Goal: Information Seeking & Learning: Learn about a topic

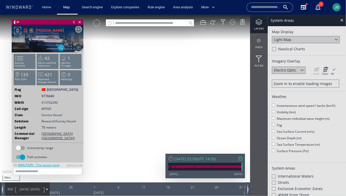
scroll to position [388, 0]
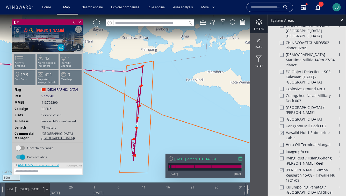
click at [181, 96] on canvas "Map" at bounding box center [173, 102] width 346 height 176
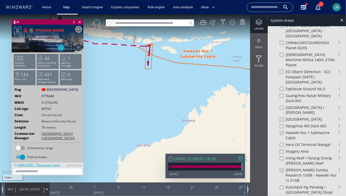
drag, startPoint x: 133, startPoint y: 40, endPoint x: 156, endPoint y: 129, distance: 91.7
click at [156, 129] on canvas "Map" at bounding box center [173, 102] width 346 height 176
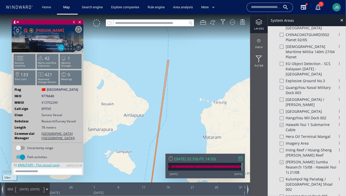
scroll to position [381, 0]
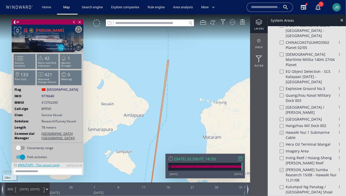
drag, startPoint x: 136, startPoint y: 144, endPoint x: 190, endPoint y: 97, distance: 71.2
click at [190, 97] on canvas "Map" at bounding box center [173, 102] width 346 height 176
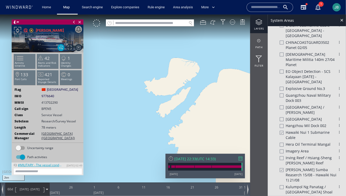
drag, startPoint x: 132, startPoint y: 90, endPoint x: 124, endPoint y: 104, distance: 16.2
click at [124, 105] on canvas "Map" at bounding box center [173, 102] width 346 height 176
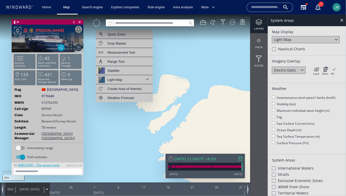
click at [272, 48] on div at bounding box center [274, 49] width 4 height 4
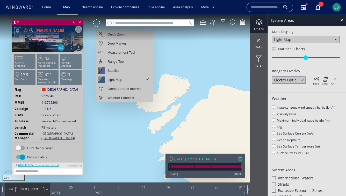
click at [116, 124] on canvas "Map" at bounding box center [173, 102] width 346 height 176
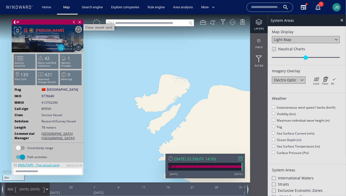
click at [79, 21] on span "Close vessel card" at bounding box center [80, 21] width 6 height 5
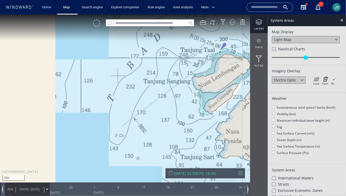
drag, startPoint x: 83, startPoint y: 145, endPoint x: 146, endPoint y: 125, distance: 66.2
click at [146, 125] on canvas "Map" at bounding box center [173, 102] width 346 height 176
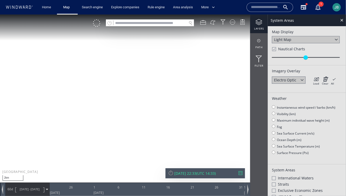
drag, startPoint x: 179, startPoint y: 123, endPoint x: 145, endPoint y: 147, distance: 41.2
click at [145, 147] on canvas "Map" at bounding box center [173, 102] width 346 height 176
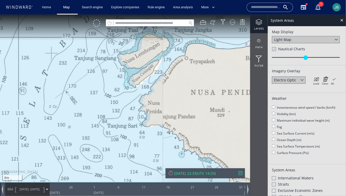
drag, startPoint x: 145, startPoint y: 147, endPoint x: 77, endPoint y: 112, distance: 76.7
click at [76, 112] on canvas "Map" at bounding box center [173, 102] width 346 height 176
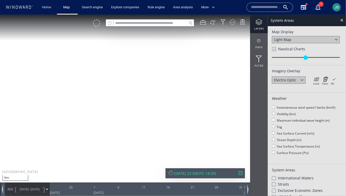
drag, startPoint x: 69, startPoint y: 122, endPoint x: 128, endPoint y: 80, distance: 72.3
click at [128, 80] on canvas "Map" at bounding box center [173, 102] width 346 height 176
drag, startPoint x: 128, startPoint y: 80, endPoint x: 171, endPoint y: 81, distance: 43.5
click at [171, 81] on canvas "Map" at bounding box center [173, 102] width 346 height 176
drag, startPoint x: 140, startPoint y: 113, endPoint x: 203, endPoint y: 113, distance: 62.9
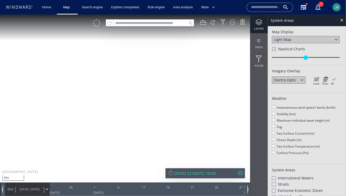
click at [203, 113] on canvas "Map" at bounding box center [173, 102] width 346 height 176
drag, startPoint x: 77, startPoint y: 112, endPoint x: 194, endPoint y: 142, distance: 120.3
click at [194, 142] on canvas "Map" at bounding box center [173, 102] width 346 height 176
drag, startPoint x: 194, startPoint y: 142, endPoint x: 223, endPoint y: 100, distance: 51.1
click at [223, 100] on canvas "Map" at bounding box center [173, 102] width 346 height 176
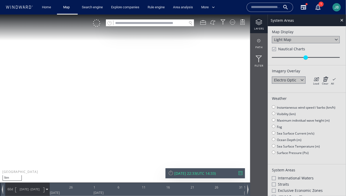
drag, startPoint x: 226, startPoint y: 106, endPoint x: 134, endPoint y: 83, distance: 95.3
click at [134, 83] on canvas "Map" at bounding box center [173, 102] width 346 height 176
drag, startPoint x: 178, startPoint y: 108, endPoint x: 131, endPoint y: 107, distance: 46.6
click at [131, 107] on canvas "Map" at bounding box center [173, 102] width 346 height 176
drag, startPoint x: 172, startPoint y: 103, endPoint x: 92, endPoint y: 114, distance: 80.0
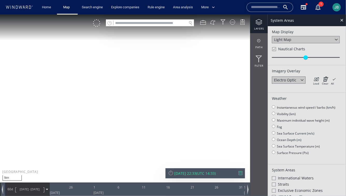
click at [92, 114] on canvas "Map" at bounding box center [173, 102] width 346 height 176
drag, startPoint x: 134, startPoint y: 73, endPoint x: 113, endPoint y: 110, distance: 42.6
click at [113, 110] on canvas "Map" at bounding box center [173, 102] width 346 height 176
drag, startPoint x: 132, startPoint y: 78, endPoint x: 143, endPoint y: 93, distance: 18.3
click at [143, 93] on canvas "Map" at bounding box center [173, 102] width 346 height 176
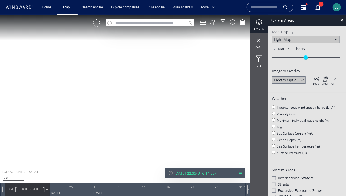
drag, startPoint x: 143, startPoint y: 93, endPoint x: 179, endPoint y: 75, distance: 40.2
click at [179, 75] on canvas "Map" at bounding box center [173, 102] width 346 height 176
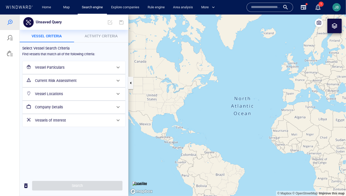
click at [106, 32] on button "Activity Criteria" at bounding box center [101, 36] width 54 height 12
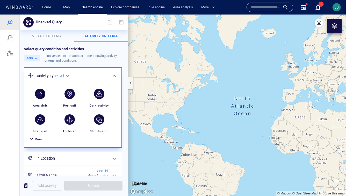
click at [35, 140] on span "More" at bounding box center [39, 138] width 8 height 3
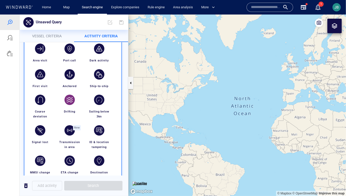
scroll to position [49, 0]
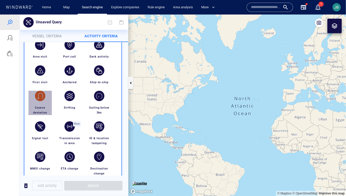
click at [45, 98] on div "button" at bounding box center [40, 95] width 14 height 14
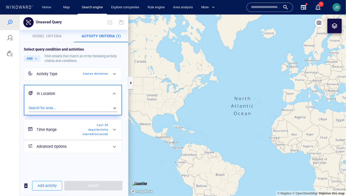
click at [43, 107] on div "​" at bounding box center [72, 108] width 89 height 8
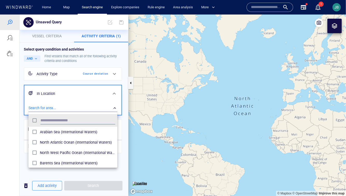
scroll to position [52, 89]
type input "***"
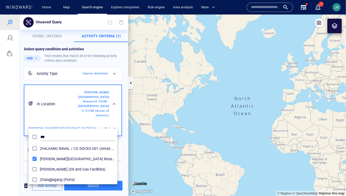
click at [23, 137] on div at bounding box center [173, 104] width 346 height 181
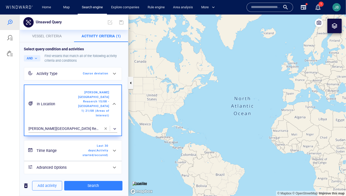
click at [81, 150] on span "Last 30 days ( Activity started/occured )" at bounding box center [93, 150] width 30 height 14
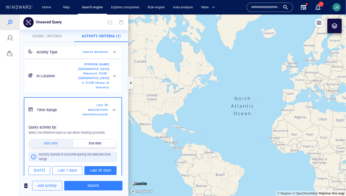
scroll to position [65, 0]
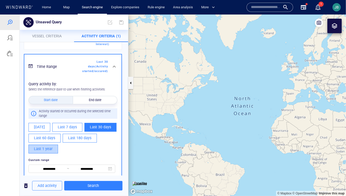
click at [53, 144] on button "Last 1 year" at bounding box center [43, 148] width 30 height 9
type input "**********"
click at [12, 132] on div at bounding box center [10, 104] width 20 height 181
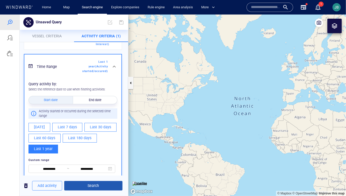
click at [102, 183] on span "Search" at bounding box center [93, 185] width 50 height 6
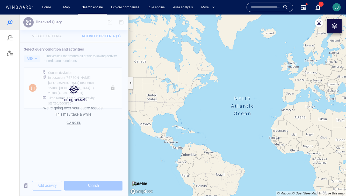
drag, startPoint x: 300, startPoint y: 168, endPoint x: 161, endPoint y: 121, distance: 146.7
click at [161, 121] on canvas "Map" at bounding box center [236, 104] width 217 height 181
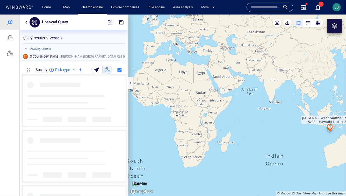
scroll to position [122, 108]
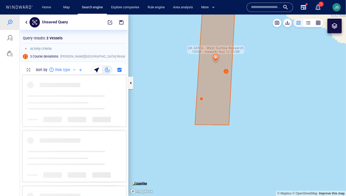
drag, startPoint x: 313, startPoint y: 75, endPoint x: 188, endPoint y: 174, distance: 159.9
click at [188, 174] on canvas "Map" at bounding box center [236, 104] width 217 height 181
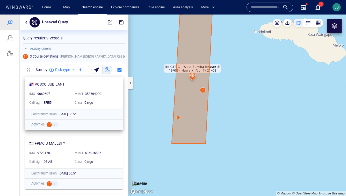
click at [113, 99] on div "Cargo" at bounding box center [99, 102] width 33 height 7
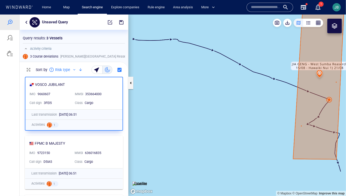
drag, startPoint x: 226, startPoint y: 93, endPoint x: 189, endPoint y: 91, distance: 36.6
click at [189, 91] on canvas "Map" at bounding box center [236, 104] width 217 height 181
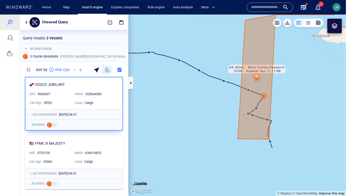
click at [127, 148] on div "FPMC B MAJESTY IMO 9723150 MMSI 636016835 Call sign D5IA5 Class Cargo Last tran…" at bounding box center [74, 162] width 108 height 59
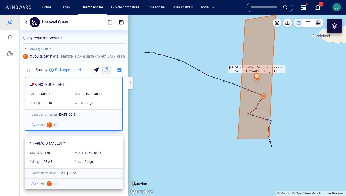
click at [117, 147] on div "FPMC B MAJESTY IMO 9723150 MMSI 636016835 Call sign D5IA5 Class Cargo" at bounding box center [74, 152] width 98 height 32
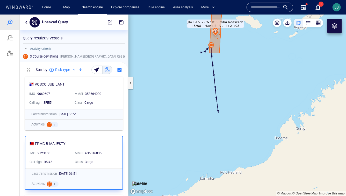
drag, startPoint x: 193, startPoint y: 58, endPoint x: 189, endPoint y: 75, distance: 16.7
click at [189, 75] on canvas "Map" at bounding box center [236, 104] width 217 height 181
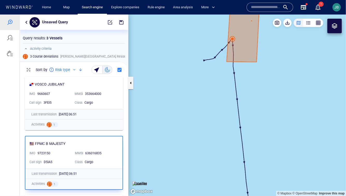
click at [231, 38] on canvas "Map" at bounding box center [236, 104] width 217 height 181
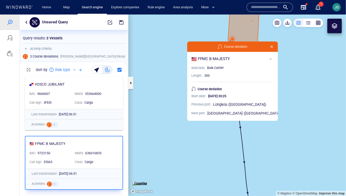
scroll to position [35, 0]
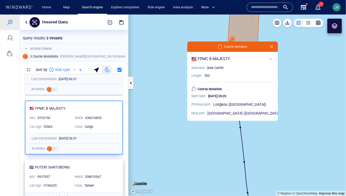
click at [100, 163] on div "PUTERI SANTUBONG IMO 9937957 MMSI 538010567 Call sign V7A6225 Class Tanker" at bounding box center [74, 175] width 98 height 32
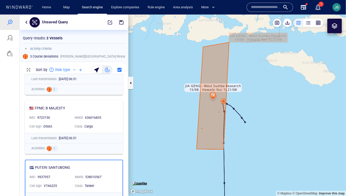
drag, startPoint x: 211, startPoint y: 41, endPoint x: 185, endPoint y: 126, distance: 89.4
click at [185, 126] on canvas "Map" at bounding box center [236, 104] width 217 height 181
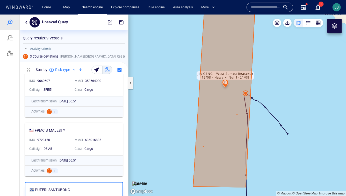
scroll to position [0, 0]
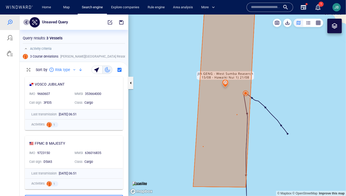
click at [26, 21] on button "button" at bounding box center [26, 22] width 6 height 6
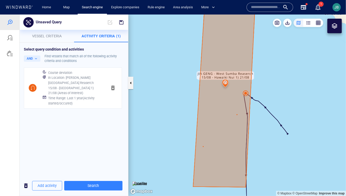
click at [97, 86] on h6 "In Location : JIA GENG - West Sumba Reaserch 15/08 - Hawaiki Nui 1) 21/08 (Area…" at bounding box center [75, 85] width 55 height 20
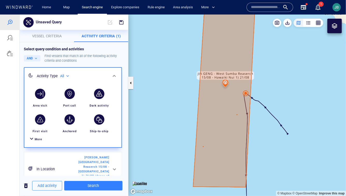
click at [33, 140] on div at bounding box center [31, 139] width 6 height 8
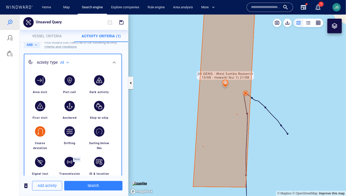
scroll to position [14, 0]
click at [97, 130] on div "button" at bounding box center [99, 131] width 10 height 10
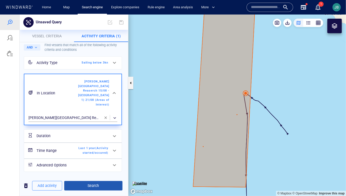
scroll to position [11, 0]
click at [96, 185] on span "Search" at bounding box center [93, 185] width 50 height 6
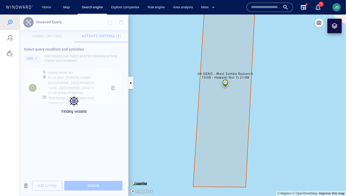
scroll to position [0, 0]
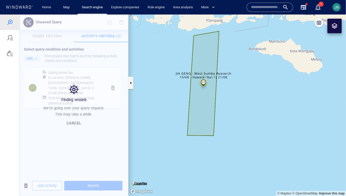
drag, startPoint x: 181, startPoint y: 84, endPoint x: 167, endPoint y: 110, distance: 29.9
click at [167, 110] on canvas "Map" at bounding box center [236, 104] width 217 height 181
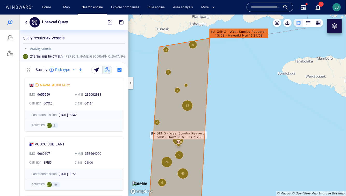
scroll to position [58, 0]
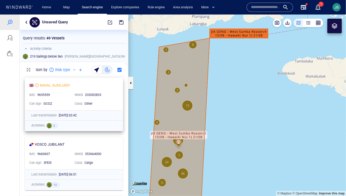
click at [112, 93] on div "232002833" at bounding box center [100, 94] width 31 height 5
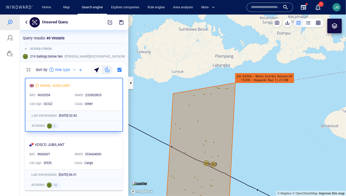
drag, startPoint x: 248, startPoint y: 154, endPoint x: 219, endPoint y: 112, distance: 51.1
click at [219, 112] on canvas "Map" at bounding box center [236, 104] width 217 height 181
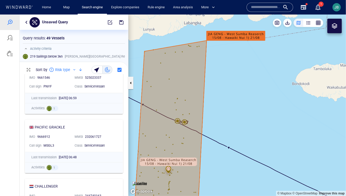
scroll to position [433, 0]
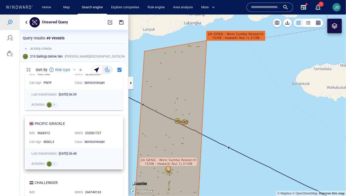
click at [112, 119] on div "PACIFIC GRACKLE IMO 9666912 MMSI 232061727 Call sign MSGL3 Class ServiceVessel" at bounding box center [74, 132] width 98 height 32
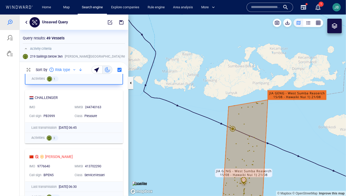
scroll to position [529, 0]
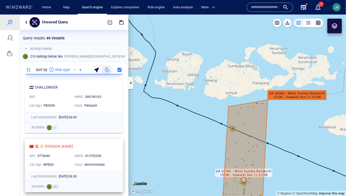
click at [114, 149] on div "JIA GENG IMO 9776640 MMSI 413702290 Call sign BPEN5 Class ServiceVessel" at bounding box center [74, 155] width 98 height 32
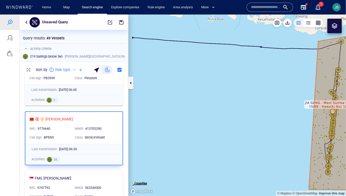
scroll to position [557, 0]
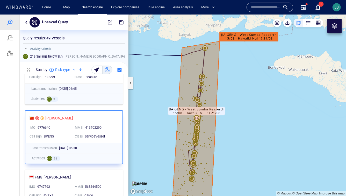
drag, startPoint x: 195, startPoint y: 156, endPoint x: 59, endPoint y: 162, distance: 136.3
click at [59, 162] on div "Unsaved Query Something went wrong An error occurred while searching for the en…" at bounding box center [173, 104] width 346 height 181
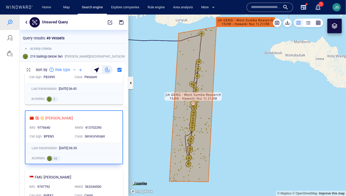
drag, startPoint x: 159, startPoint y: 129, endPoint x: 155, endPoint y: 115, distance: 14.6
click at [155, 115] on canvas "Map" at bounding box center [236, 104] width 217 height 181
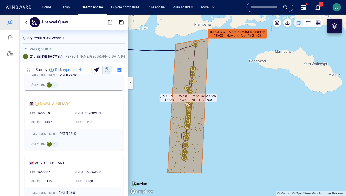
scroll to position [0, 0]
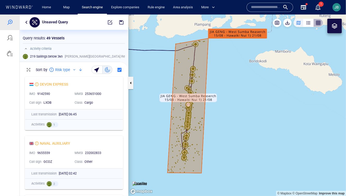
click at [321, 22] on button "button" at bounding box center [318, 22] width 10 height 8
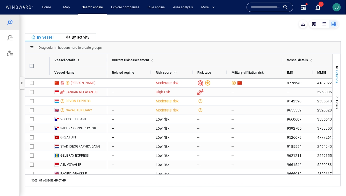
click at [339, 77] on span "Columns" at bounding box center [337, 76] width 4 height 13
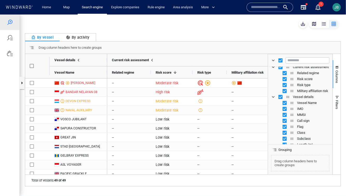
scroll to position [13, 0]
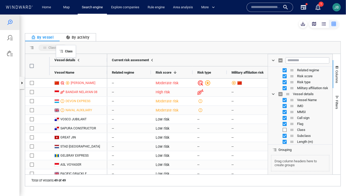
drag, startPoint x: 292, startPoint y: 130, endPoint x: 59, endPoint y: 48, distance: 247.6
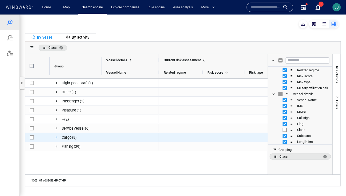
click at [54, 136] on span "Press SPACE to select this row." at bounding box center [56, 137] width 4 height 4
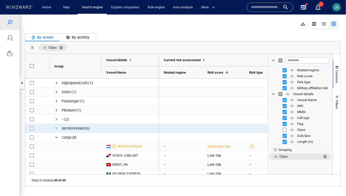
click at [57, 129] on span "Press SPACE to select this row." at bounding box center [56, 128] width 4 height 4
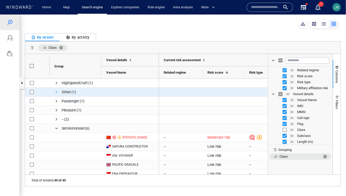
click at [57, 92] on span "Press SPACE to select this row." at bounding box center [56, 92] width 4 height 4
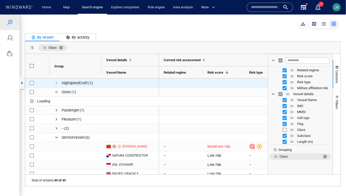
click at [56, 82] on span "Press SPACE to select this row." at bounding box center [56, 83] width 4 height 4
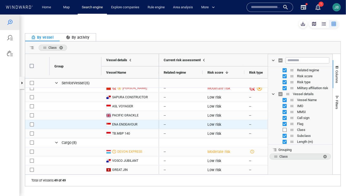
scroll to position [0, 0]
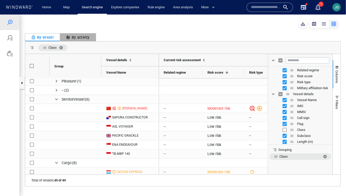
click at [66, 37] on icon "button" at bounding box center [67, 36] width 3 height 3
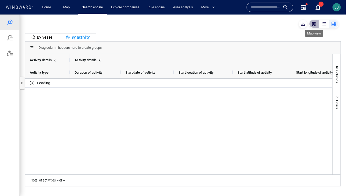
click at [315, 26] on div "button" at bounding box center [313, 23] width 5 height 5
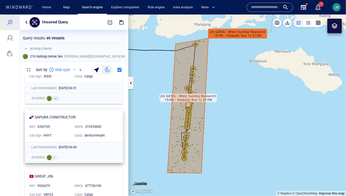
click at [110, 118] on div "SAPURA CONSTRUCTOR" at bounding box center [71, 117] width 85 height 6
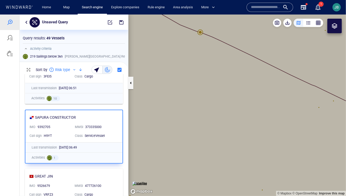
click at [201, 32] on canvas "Map" at bounding box center [236, 104] width 217 height 181
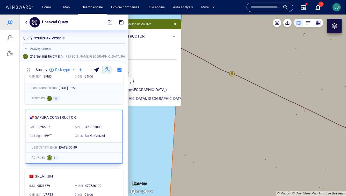
drag, startPoint x: 297, startPoint y: 137, endPoint x: 200, endPoint y: 79, distance: 112.6
click at [200, 79] on canvas "Map" at bounding box center [236, 104] width 217 height 181
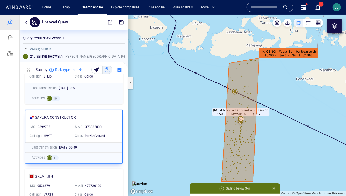
drag, startPoint x: 295, startPoint y: 76, endPoint x: 294, endPoint y: 164, distance: 88.0
click at [295, 165] on canvas "Map" at bounding box center [236, 104] width 217 height 181
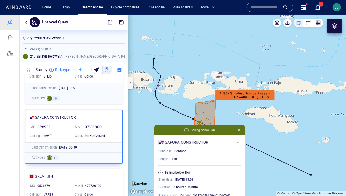
drag, startPoint x: 294, startPoint y: 164, endPoint x: 239, endPoint y: 111, distance: 76.9
click at [239, 111] on canvas "Map" at bounding box center [236, 104] width 217 height 181
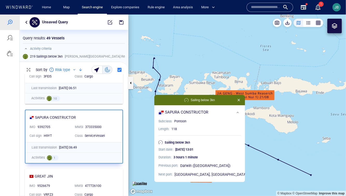
drag, startPoint x: 159, startPoint y: 101, endPoint x: 159, endPoint y: 70, distance: 30.3
click at [159, 70] on canvas "Map" at bounding box center [236, 104] width 217 height 181
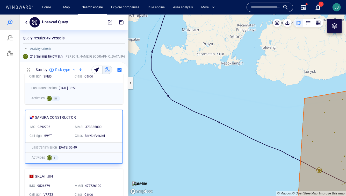
drag, startPoint x: 157, startPoint y: 57, endPoint x: 183, endPoint y: 103, distance: 52.4
click at [183, 103] on canvas "Map" at bounding box center [236, 104] width 217 height 181
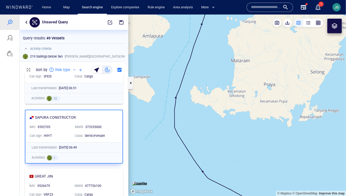
drag, startPoint x: 185, startPoint y: 43, endPoint x: 185, endPoint y: 110, distance: 66.8
click at [185, 110] on canvas "Map" at bounding box center [236, 104] width 217 height 181
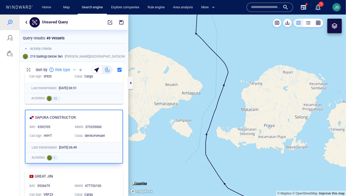
drag, startPoint x: 185, startPoint y: 110, endPoint x: 215, endPoint y: 96, distance: 33.5
click at [215, 96] on canvas "Map" at bounding box center [236, 104] width 217 height 181
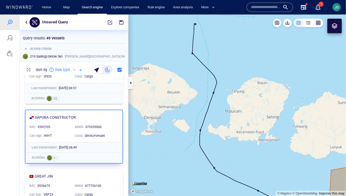
drag, startPoint x: 163, startPoint y: 132, endPoint x: 177, endPoint y: 130, distance: 13.3
click at [177, 130] on canvas "Map" at bounding box center [236, 104] width 217 height 181
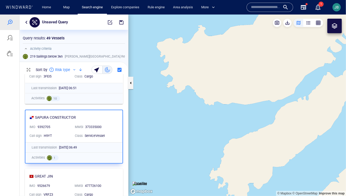
drag, startPoint x: 206, startPoint y: 97, endPoint x: 179, endPoint y: 113, distance: 32.1
click at [179, 113] on canvas "Map" at bounding box center [236, 104] width 217 height 181
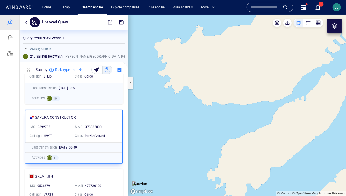
click at [334, 26] on div at bounding box center [334, 26] width 6 height 6
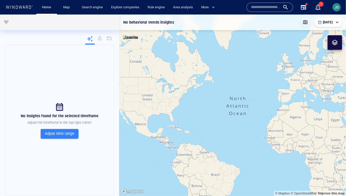
click at [338, 8] on span "JB" at bounding box center [337, 7] width 4 height 4
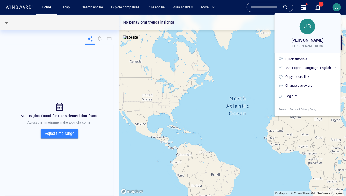
click at [88, 7] on div at bounding box center [173, 98] width 346 height 196
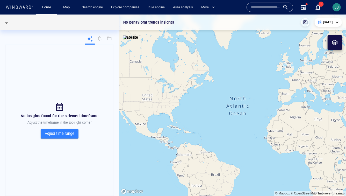
click at [91, 6] on body "**********" at bounding box center [173, 98] width 346 height 196
click at [89, 6] on link "Search engine" at bounding box center [92, 7] width 25 height 9
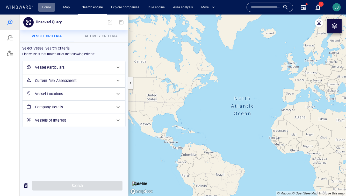
click at [50, 9] on link "Home" at bounding box center [46, 7] width 13 height 9
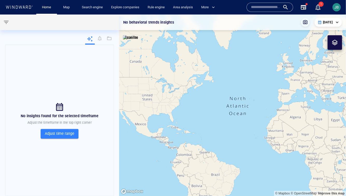
click at [338, 20] on div "**********" at bounding box center [328, 22] width 27 height 9
click at [335, 23] on div "Today" at bounding box center [328, 22] width 21 height 5
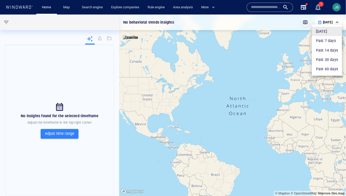
click at [324, 66] on li "Past 60 days" at bounding box center [327, 68] width 30 height 9
type input "**********"
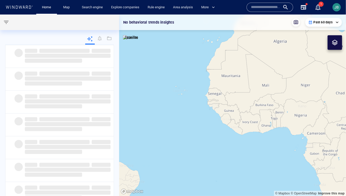
drag, startPoint x: 283, startPoint y: 147, endPoint x: 214, endPoint y: 103, distance: 81.2
click at [214, 104] on canvas "Map" at bounding box center [232, 104] width 227 height 181
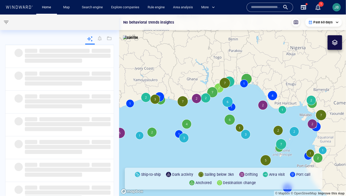
drag, startPoint x: 139, startPoint y: 91, endPoint x: 156, endPoint y: 95, distance: 17.2
click at [156, 95] on canvas "Map" at bounding box center [232, 104] width 227 height 181
click at [11, 23] on button "button" at bounding box center [6, 22] width 12 height 12
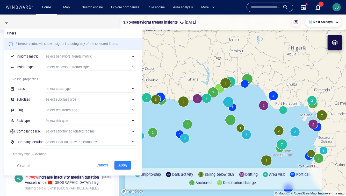
click at [81, 58] on div "​" at bounding box center [91, 56] width 90 height 8
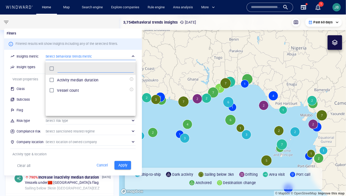
scroll to position [52, 90]
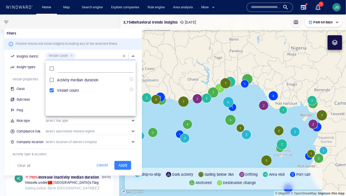
click at [37, 68] on div at bounding box center [173, 98] width 346 height 196
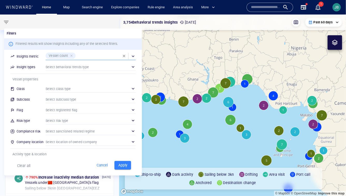
click at [55, 68] on div "​" at bounding box center [91, 67] width 90 height 8
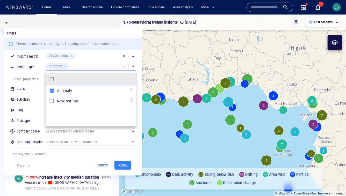
click at [40, 70] on div at bounding box center [173, 98] width 346 height 196
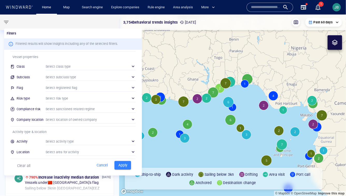
scroll to position [38, 0]
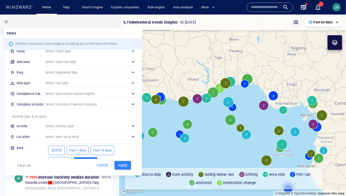
click at [47, 137] on div "​" at bounding box center [91, 137] width 90 height 8
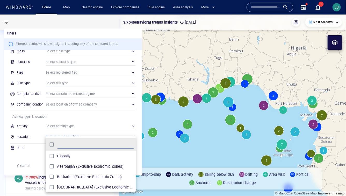
scroll to position [52, 90]
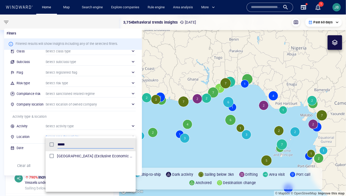
type input "*****"
click at [207, 127] on div at bounding box center [173, 98] width 346 height 196
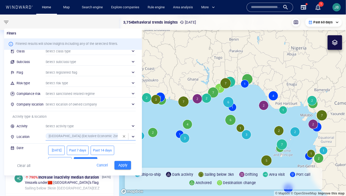
scroll to position [48, 0]
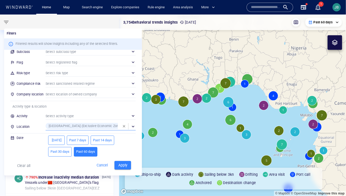
click at [124, 163] on span "Apply" at bounding box center [122, 165] width 11 height 6
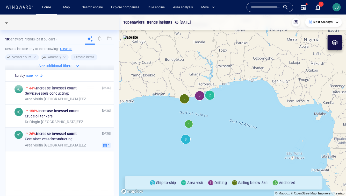
scroll to position [0, 0]
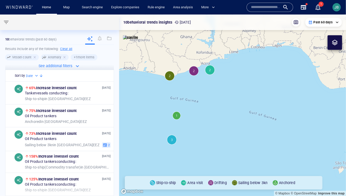
drag, startPoint x: 209, startPoint y: 137, endPoint x: 209, endPoint y: 144, distance: 7.0
click at [209, 144] on canvas "Map" at bounding box center [232, 104] width 227 height 181
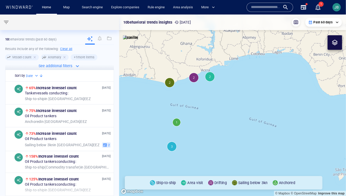
click at [211, 144] on canvas "Map" at bounding box center [232, 104] width 227 height 181
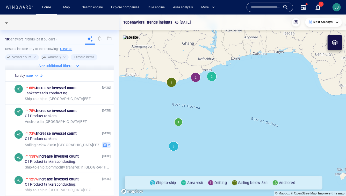
click at [211, 144] on canvas "Map" at bounding box center [232, 104] width 227 height 181
click at [88, 96] on div "19 Aug '25 65% Increase in vessel count Tanker vessels conducting: Ship-to-ship…" at bounding box center [68, 93] width 86 height 16
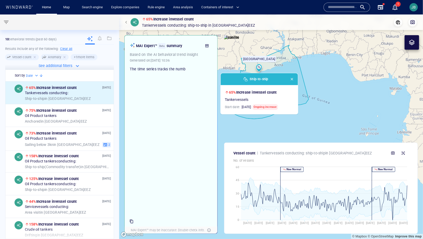
drag, startPoint x: 308, startPoint y: 118, endPoint x: 263, endPoint y: 125, distance: 46.4
click at [263, 125] on canvas "Map" at bounding box center [271, 126] width 304 height 225
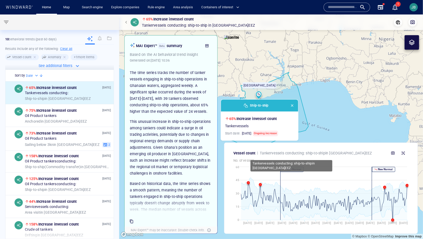
drag, startPoint x: 243, startPoint y: 128, endPoint x: 244, endPoint y: 154, distance: 26.4
click at [244, 154] on div "65% Increase in vessel count Tanker vessels conducting: Ship-to-ship in Ghana E…" at bounding box center [271, 126] width 304 height 225
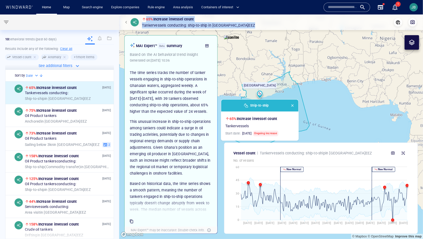
drag, startPoint x: 231, startPoint y: 25, endPoint x: 146, endPoint y: 19, distance: 85.4
click at [146, 19] on div "65% Increase in vessel count Tanker vessels conducting: Ship-to-ship in Ghana E…" at bounding box center [198, 22] width 113 height 13
copy div "65% Increase in vessel count Tanker vessels conducting: Ship-to-ship in Ghana E…"
click at [75, 120] on div "Anchored in Ghana EEZ" at bounding box center [68, 121] width 86 height 5
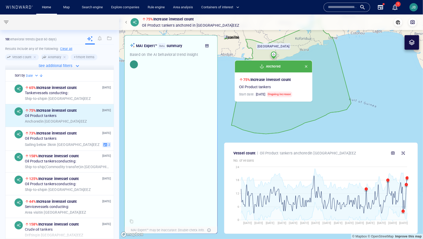
drag, startPoint x: 330, startPoint y: 133, endPoint x: 304, endPoint y: 134, distance: 25.1
click at [304, 134] on canvas "Map" at bounding box center [271, 126] width 304 height 225
drag, startPoint x: 214, startPoint y: 26, endPoint x: 147, endPoint y: 18, distance: 68.0
click at [146, 18] on div "75% Increase in vessel count Oil Product tankers Anchored in Ghana EEZ" at bounding box center [190, 22] width 97 height 13
copy div "75% Increase in vessel count Oil Product tankers Anchored in Ghana EEZ"
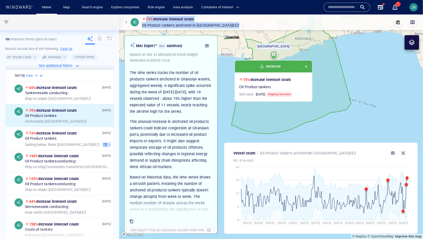
click at [214, 24] on p "Oil Product tankers Anchored in Ghana EEZ" at bounding box center [190, 25] width 97 height 6
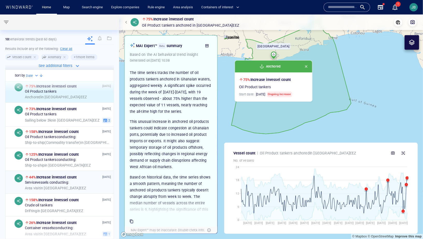
scroll to position [27, 0]
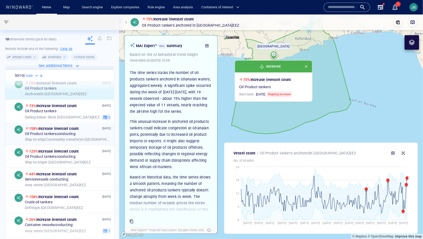
click at [86, 133] on div "Oil Product tankers conducting:" at bounding box center [68, 134] width 86 height 5
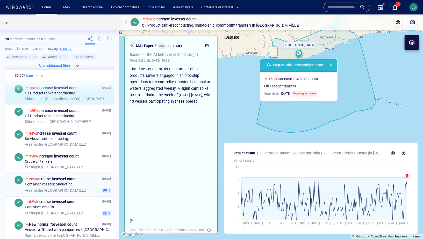
scroll to position [70, 0]
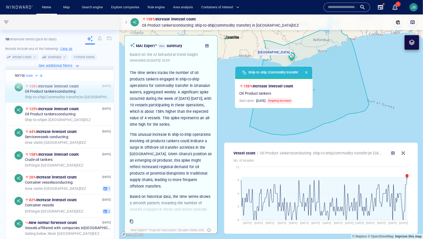
drag, startPoint x: 352, startPoint y: 118, endPoint x: 326, endPoint y: 126, distance: 26.1
click at [326, 126] on canvas "Map" at bounding box center [271, 126] width 304 height 225
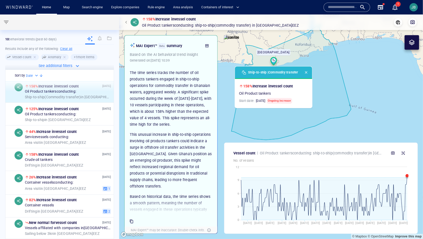
drag, startPoint x: 280, startPoint y: 24, endPoint x: 174, endPoint y: 18, distance: 106.9
click at [174, 18] on div "158% Increase in vessel count Oil Product tankers conducting: Ship-to-ship ( Co…" at bounding box center [270, 22] width 295 height 13
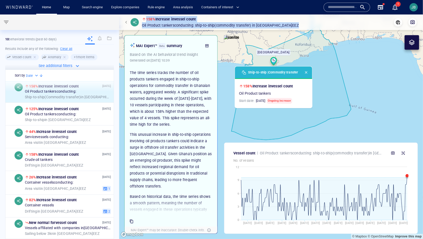
drag, startPoint x: 147, startPoint y: 18, endPoint x: 275, endPoint y: 25, distance: 128.9
click at [275, 25] on div "158% Increase in vessel count Oil Product tankers conducting: Ship-to-ship ( Co…" at bounding box center [220, 22] width 157 height 13
copy div "158% Increase in vessel count Oil Product tankers conducting: Ship-to-ship ( Co…"
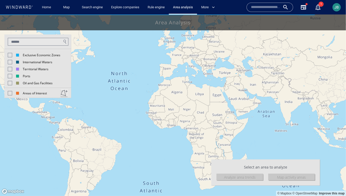
drag, startPoint x: 10, startPoint y: 56, endPoint x: 93, endPoint y: 81, distance: 87.1
click at [10, 56] on div at bounding box center [10, 55] width 4 height 4
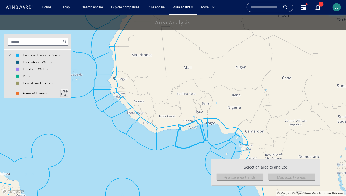
click at [188, 137] on canvas "Map" at bounding box center [173, 104] width 346 height 181
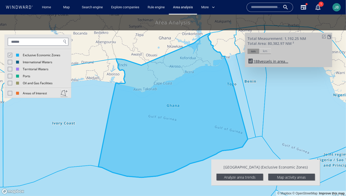
click at [241, 176] on div "Analyze area trends" at bounding box center [239, 176] width 47 height 7
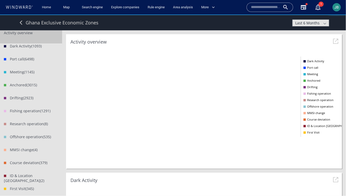
click at [323, 23] on span at bounding box center [325, 23] width 6 height 6
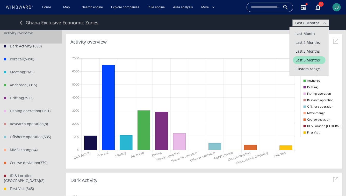
click at [305, 66] on span "Custom range..." at bounding box center [309, 69] width 33 height 8
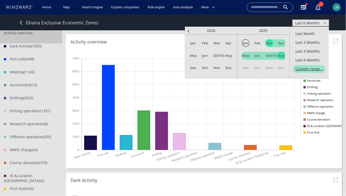
click at [247, 43] on span "Jan" at bounding box center [246, 43] width 8 height 8
click at [255, 56] on span "Jun" at bounding box center [257, 55] width 8 height 8
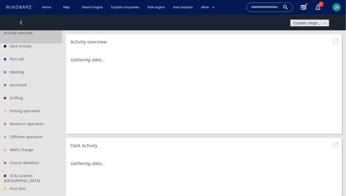
click at [256, 56] on div "Activity overview Gathering data..." at bounding box center [204, 84] width 276 height 100
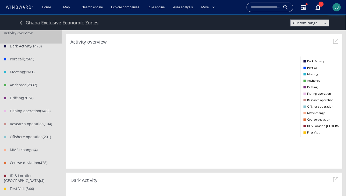
scroll to position [108, 225]
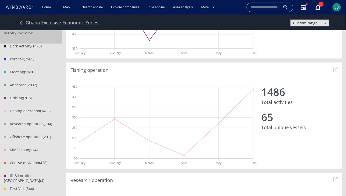
click at [33, 111] on li "Fishing operation (1486)" at bounding box center [31, 114] width 62 height 13
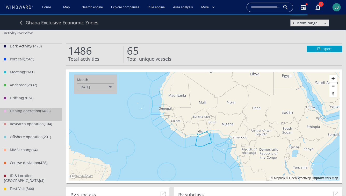
scroll to position [67, 96]
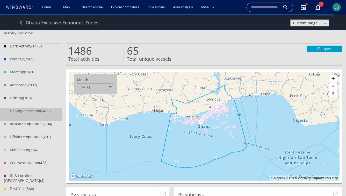
click at [111, 88] on div at bounding box center [110, 86] width 3 height 3
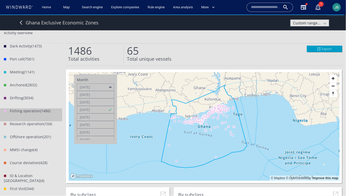
click at [141, 128] on canvas "Map" at bounding box center [204, 126] width 271 height 108
drag, startPoint x: 156, startPoint y: 128, endPoint x: 135, endPoint y: 128, distance: 21.7
click at [135, 128] on canvas "Map" at bounding box center [204, 126] width 271 height 108
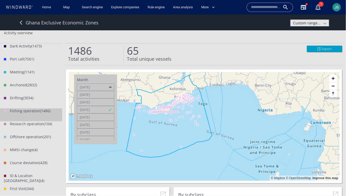
drag, startPoint x: 135, startPoint y: 128, endPoint x: 119, endPoint y: 117, distance: 18.9
click at [119, 116] on canvas "Map" at bounding box center [204, 126] width 271 height 108
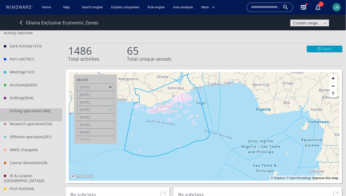
click at [39, 44] on span "(1473)" at bounding box center [36, 45] width 10 height 5
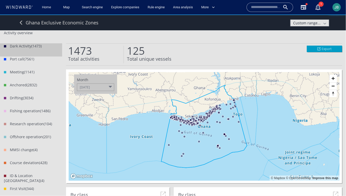
scroll to position [3, 0]
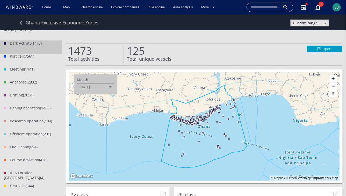
click at [24, 20] on span at bounding box center [21, 22] width 9 height 9
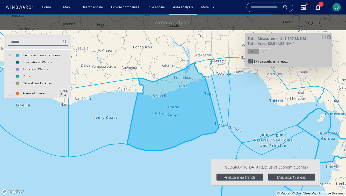
click at [256, 176] on div "Analyze area trends" at bounding box center [239, 176] width 47 height 7
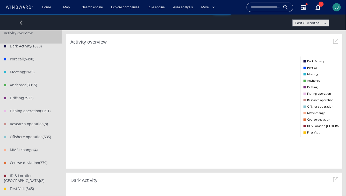
scroll to position [258834, 258729]
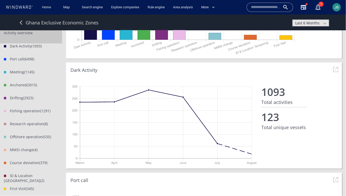
click at [326, 24] on span at bounding box center [325, 23] width 6 height 6
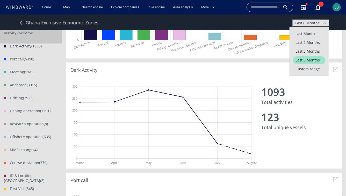
click at [311, 70] on span "Custom range..." at bounding box center [309, 69] width 33 height 8
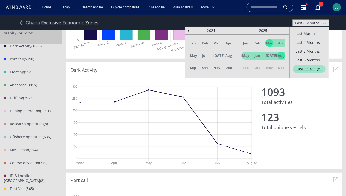
drag, startPoint x: 248, startPoint y: 43, endPoint x: 252, endPoint y: 43, distance: 4.4
click at [248, 43] on span "Jan" at bounding box center [246, 43] width 8 height 8
click at [260, 55] on span "Jun" at bounding box center [257, 55] width 8 height 8
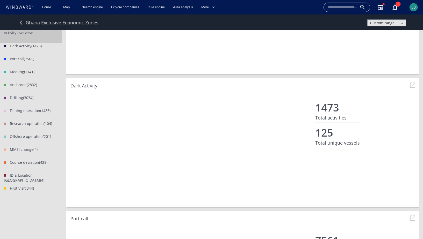
scroll to position [258811, 258675]
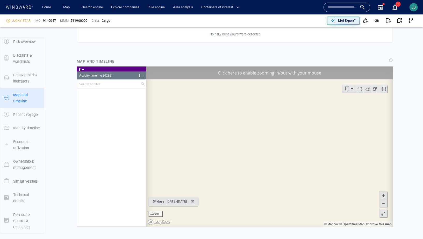
scroll to position [1196, 0]
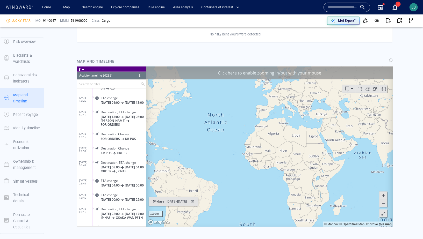
click at [203, 78] on div "Click here to enable zooming in/out with your mouse" at bounding box center [269, 72] width 247 height 13
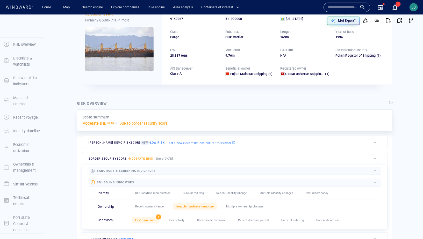
scroll to position [0, 0]
